Goal: Task Accomplishment & Management: Use online tool/utility

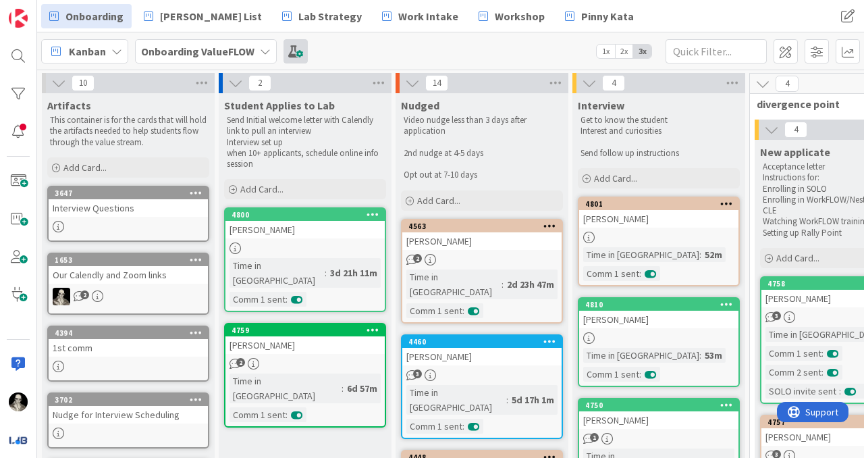
scroll to position [0, 864]
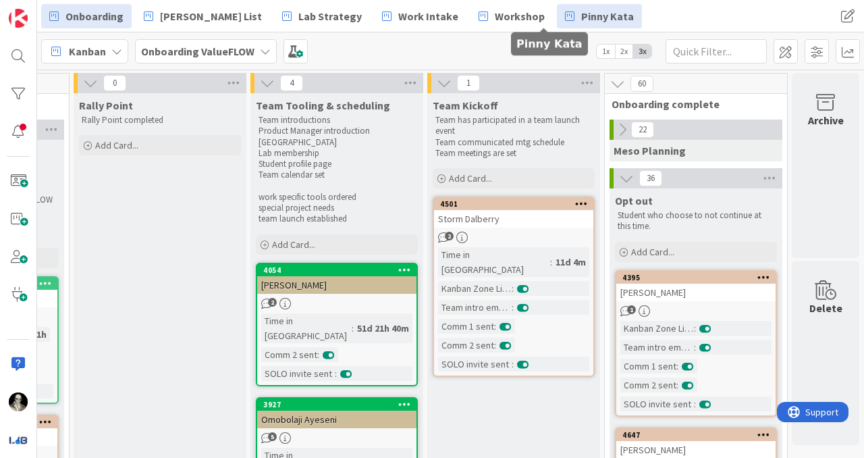
click at [582, 16] on span "Pinny Kata" at bounding box center [608, 16] width 53 height 16
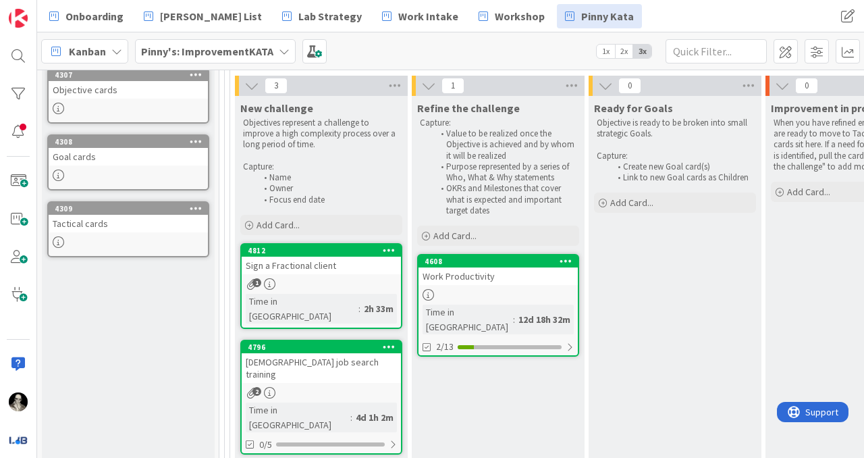
click at [359, 266] on div "Sign a Fractional client" at bounding box center [321, 266] width 159 height 18
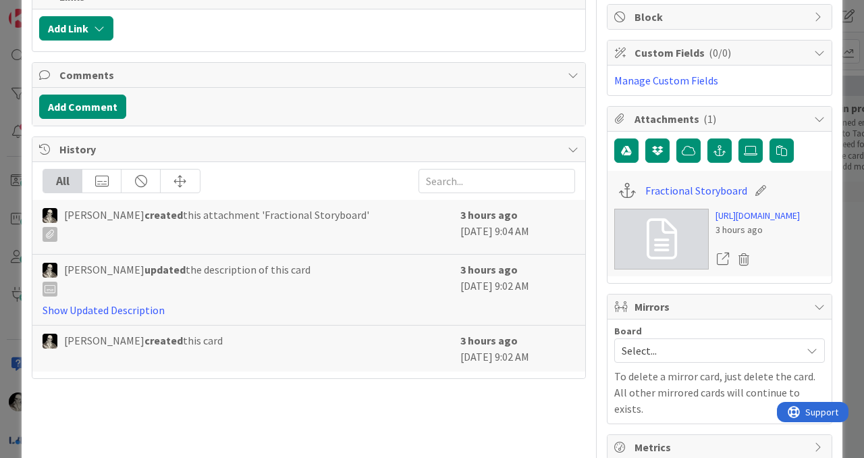
scroll to position [262, 0]
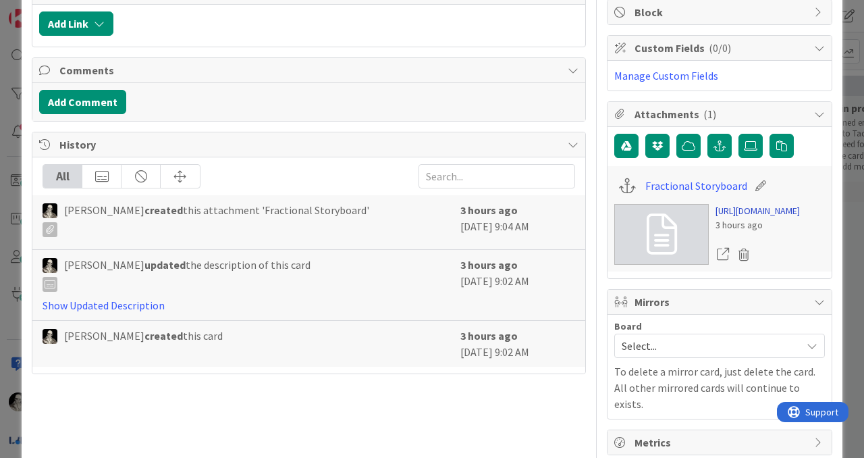
click at [744, 218] on link "[URL][DOMAIN_NAME]" at bounding box center [758, 211] width 84 height 14
click at [722, 148] on icon "button" at bounding box center [720, 145] width 12 height 11
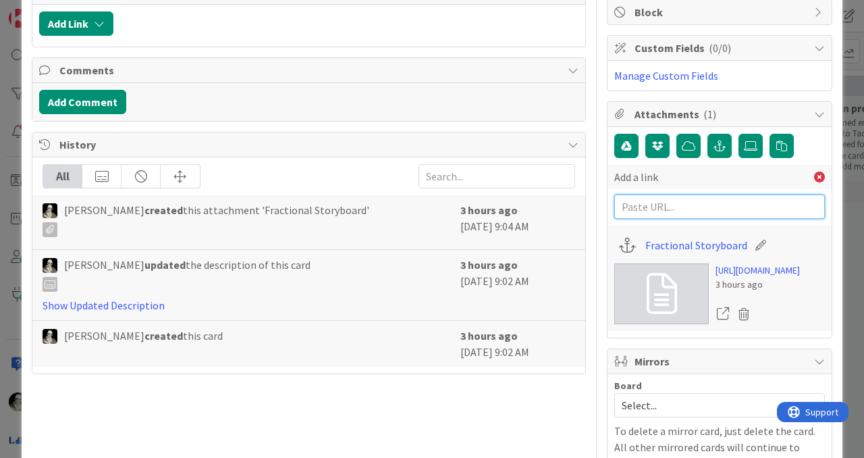
click at [678, 207] on input "text" at bounding box center [720, 207] width 211 height 24
paste input "[URL][DOMAIN_NAME]"
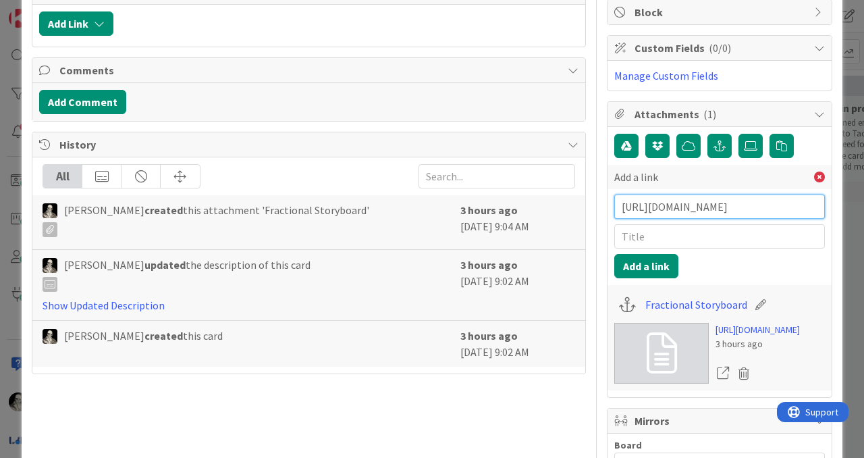
type input "[URL][DOMAIN_NAME]"
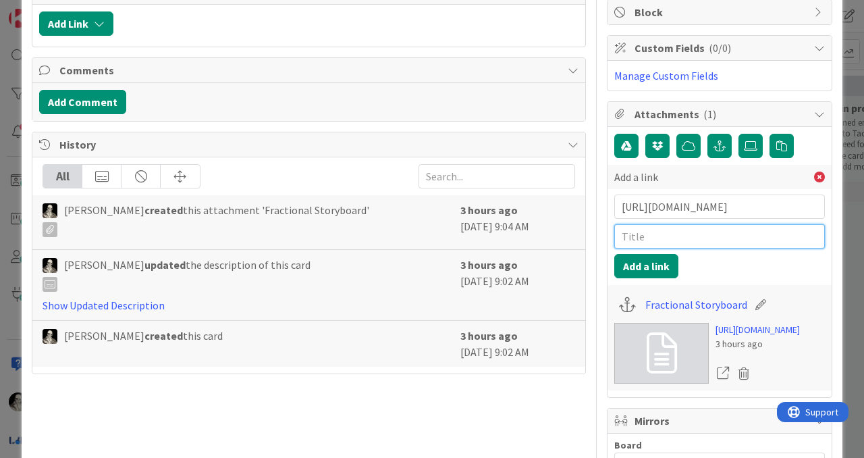
scroll to position [0, 0]
click at [660, 238] on input "text" at bounding box center [720, 236] width 211 height 24
type input "Google Slides TA-Transf"
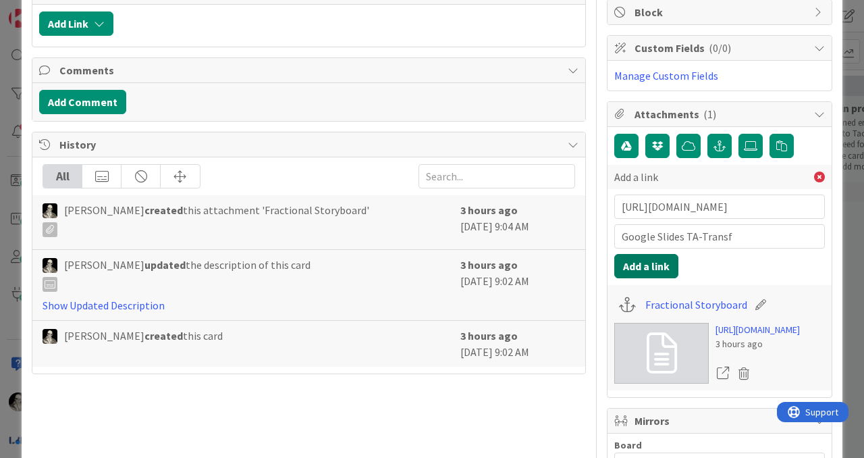
click at [652, 262] on button "Add a link" at bounding box center [647, 266] width 64 height 24
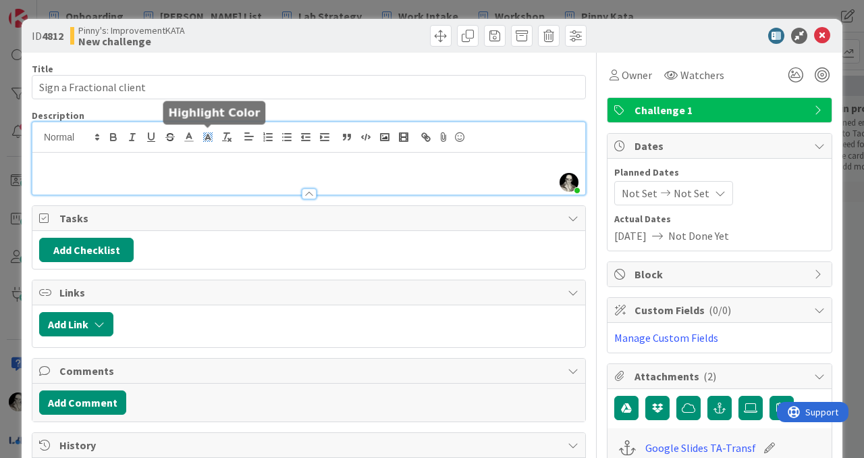
click at [208, 130] on div "[PERSON_NAME] just joined" at bounding box center [308, 158] width 553 height 72
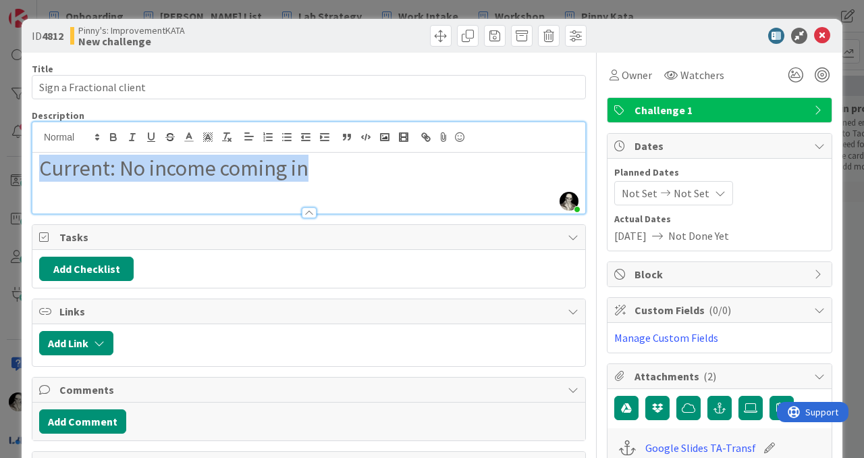
drag, startPoint x: 322, startPoint y: 169, endPoint x: 14, endPoint y: 157, distance: 308.9
click at [14, 157] on div "ID 4812 Pinny's: ImprovementKATA New challenge Title 24 / 128 Sign a Fractional…" at bounding box center [432, 229] width 864 height 458
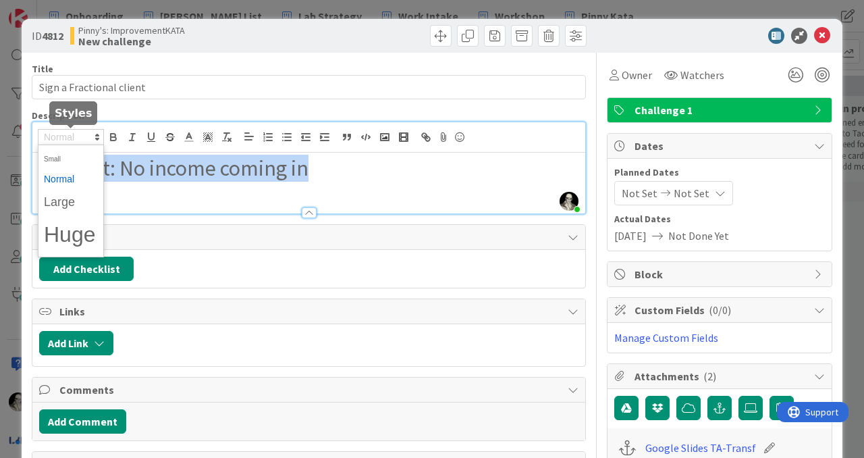
click at [93, 140] on icon at bounding box center [97, 137] width 12 height 12
click at [71, 173] on span at bounding box center [71, 179] width 54 height 21
click at [66, 154] on span at bounding box center [71, 158] width 54 height 21
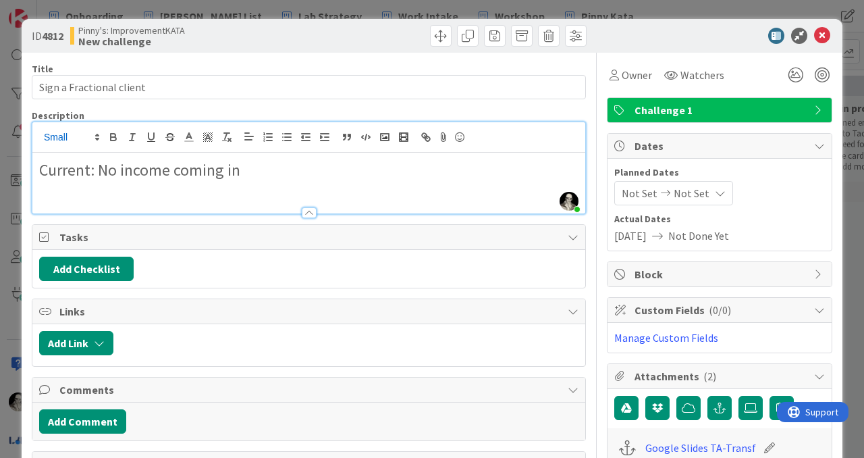
click at [265, 174] on h1 "Current: No income coming in" at bounding box center [309, 168] width 540 height 26
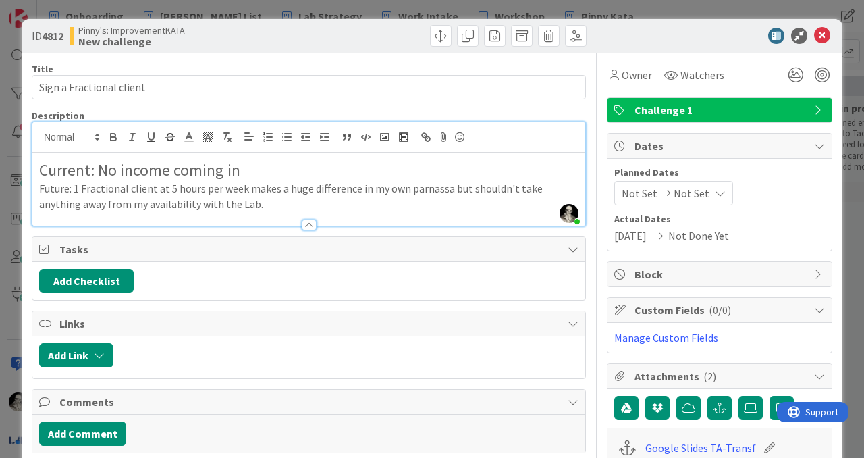
click at [39, 191] on p "Future: 1 Fractional client at 5 hours per week makes a huge difference in my o…" at bounding box center [309, 196] width 540 height 30
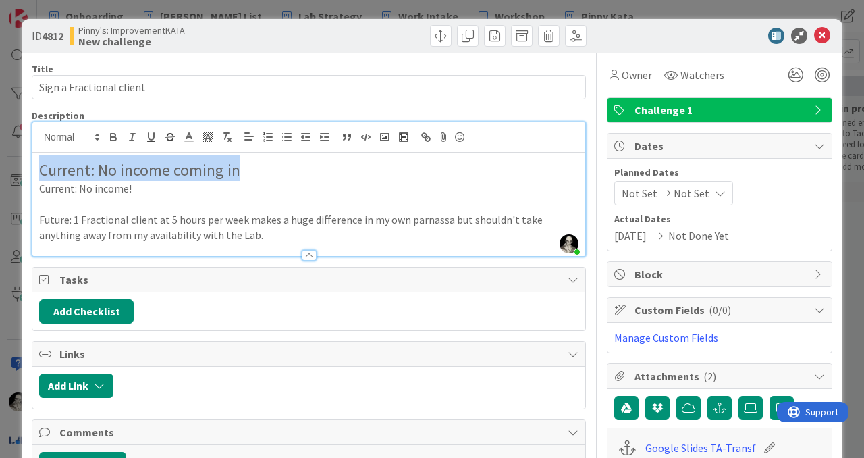
drag, startPoint x: 251, startPoint y: 170, endPoint x: 0, endPoint y: 163, distance: 250.7
click at [0, 161] on div "ID 4812 Pinny's: ImprovementKATA New challenge Title 24 / 128 Sign a Fractional…" at bounding box center [432, 229] width 864 height 458
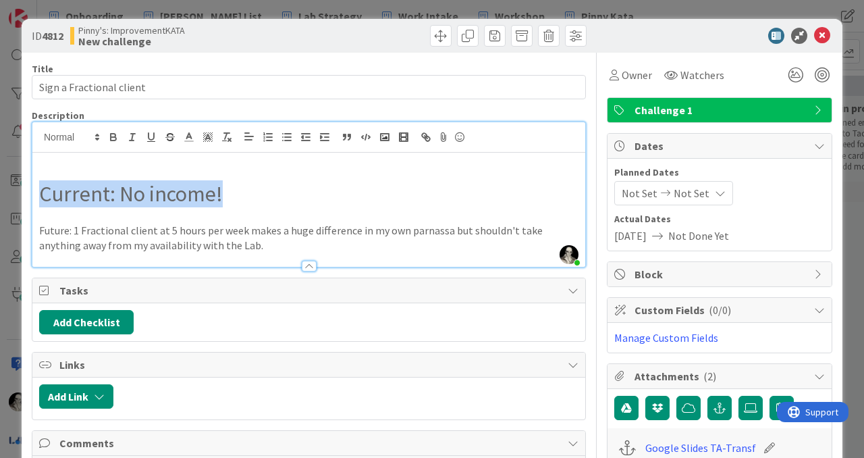
drag, startPoint x: 234, startPoint y: 196, endPoint x: 5, endPoint y: 188, distance: 229.8
click at [5, 188] on div "ID 4812 Pinny's: ImprovementKATA New challenge Title 24 / 128 Sign a Fractional…" at bounding box center [432, 229] width 864 height 458
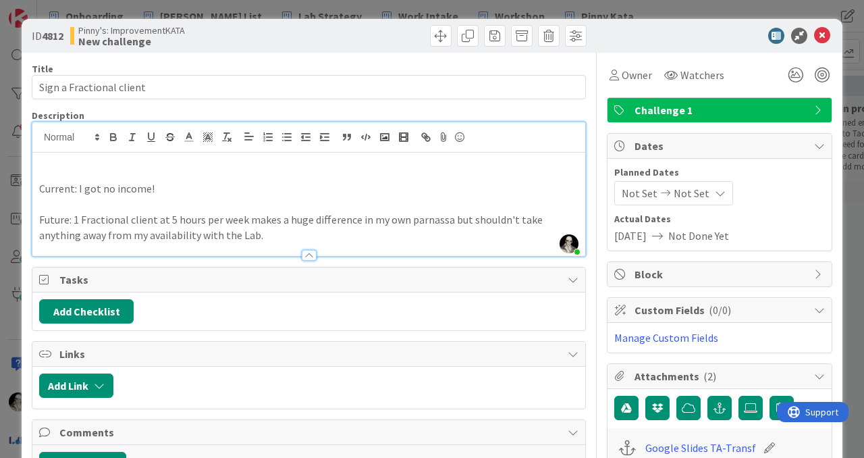
click at [53, 192] on p "Current: I got no income!" at bounding box center [309, 189] width 540 height 16
click at [114, 139] on icon "button" at bounding box center [113, 137] width 12 height 12
click at [51, 220] on p "Future: 1 Fractional client at 5 hours per week makes a huge difference in my o…" at bounding box center [309, 227] width 540 height 30
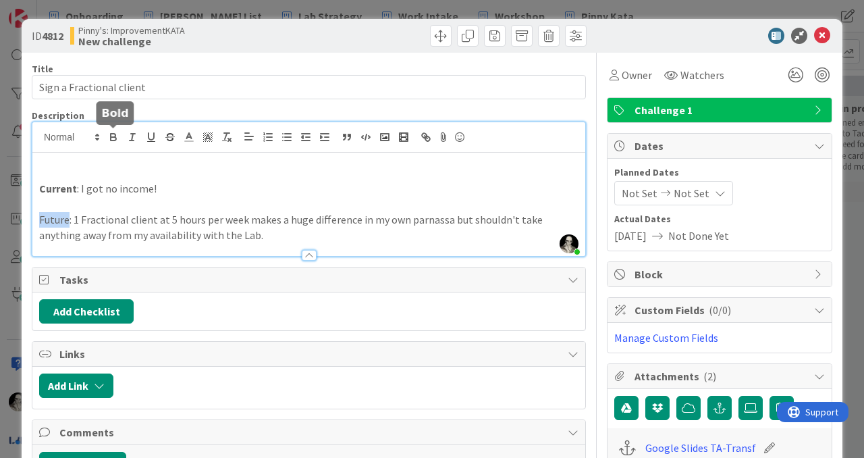
click at [112, 140] on icon "button" at bounding box center [113, 138] width 5 height 3
click at [244, 290] on div "Tasks" at bounding box center [308, 279] width 553 height 25
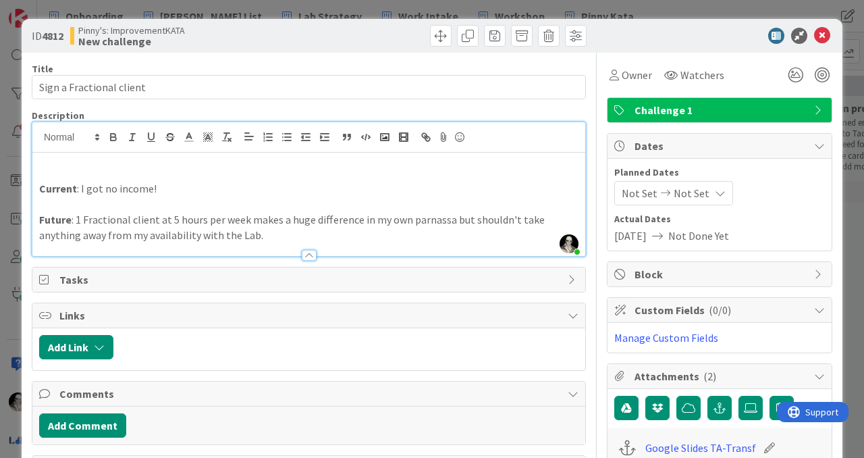
click at [239, 236] on p "Future : 1 Fractional client at 5 hours per week makes a huge difference in my …" at bounding box center [309, 227] width 540 height 30
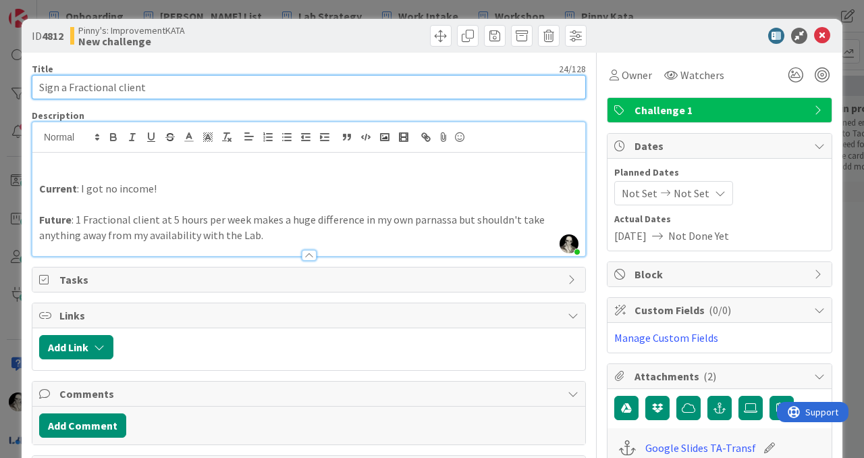
click at [170, 88] on input "Sign a Fractional client" at bounding box center [309, 87] width 554 height 24
type input "Sign a Fractional client in [DATE]"
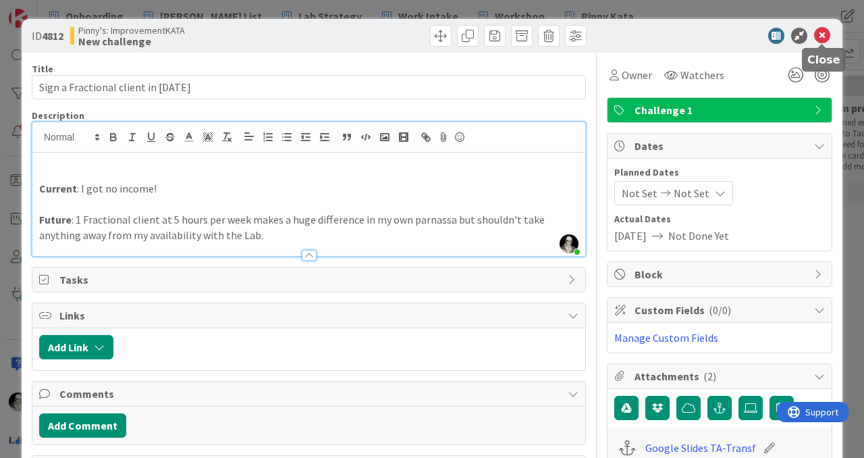
click at [823, 34] on icon at bounding box center [823, 36] width 16 height 16
